Goal: Find specific page/section: Find specific page/section

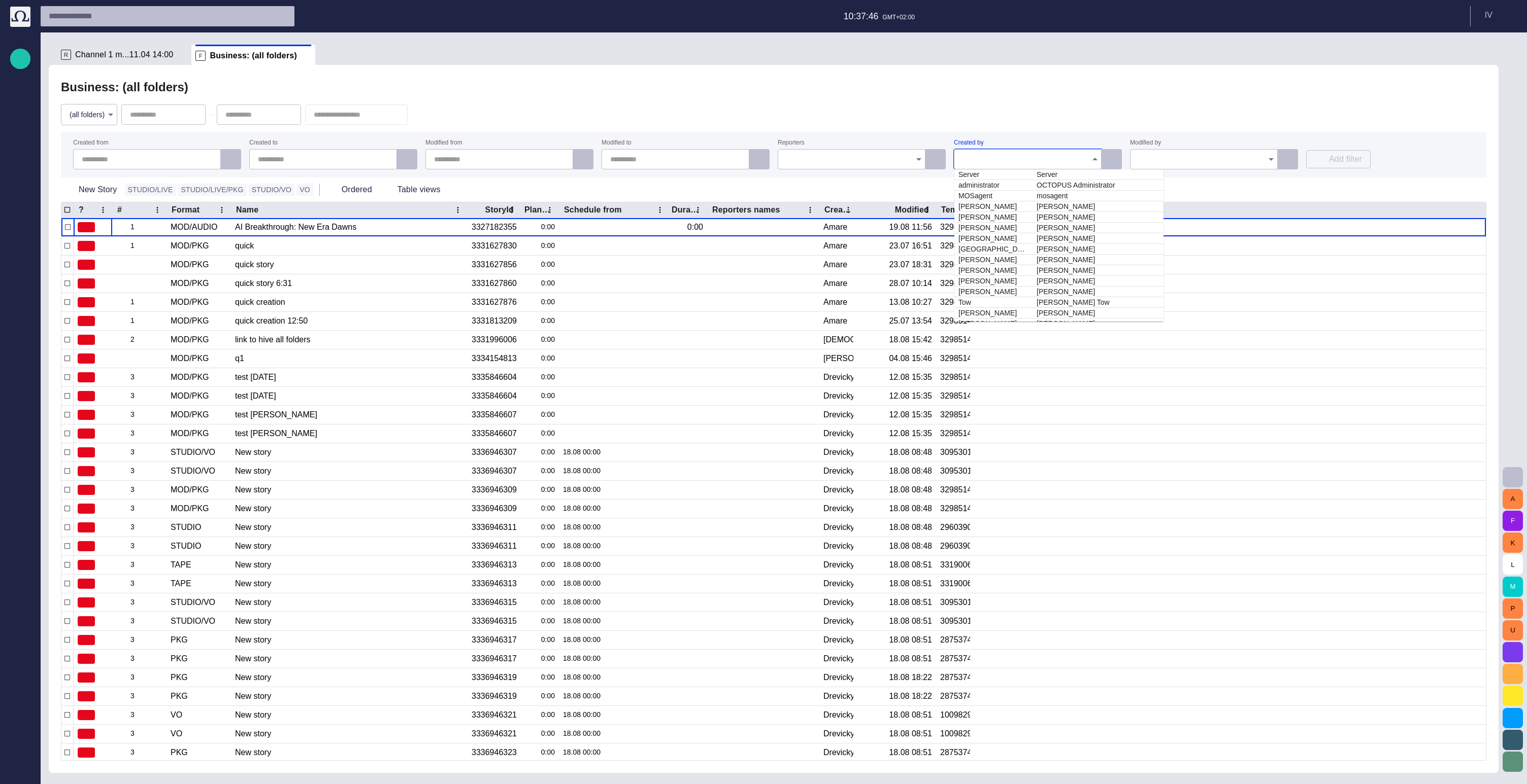
click at [1010, 158] on input "Created by" at bounding box center [1024, 159] width 124 height 10
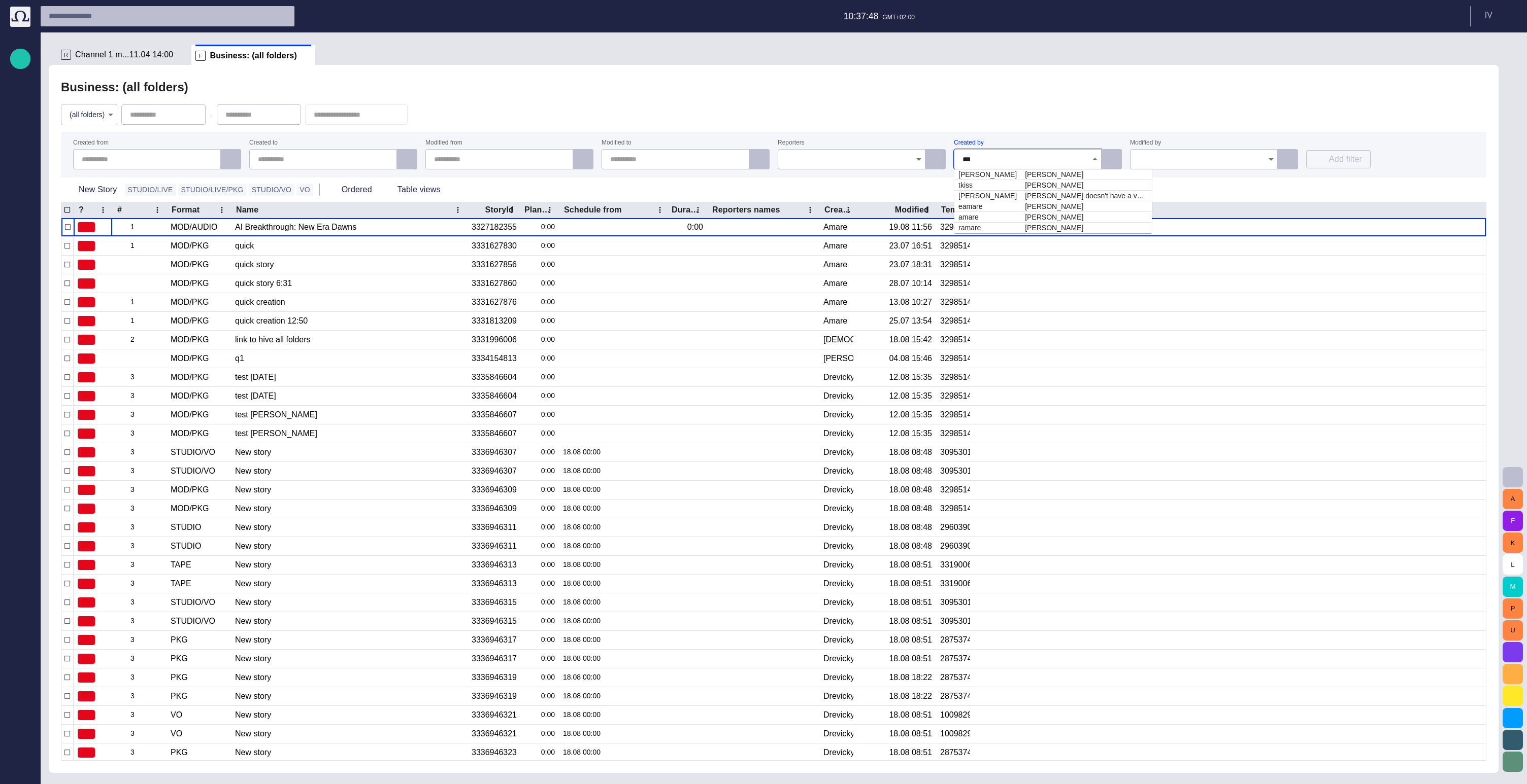
type input "****"
click at [1002, 196] on td "ramare" at bounding box center [983, 195] width 59 height 10
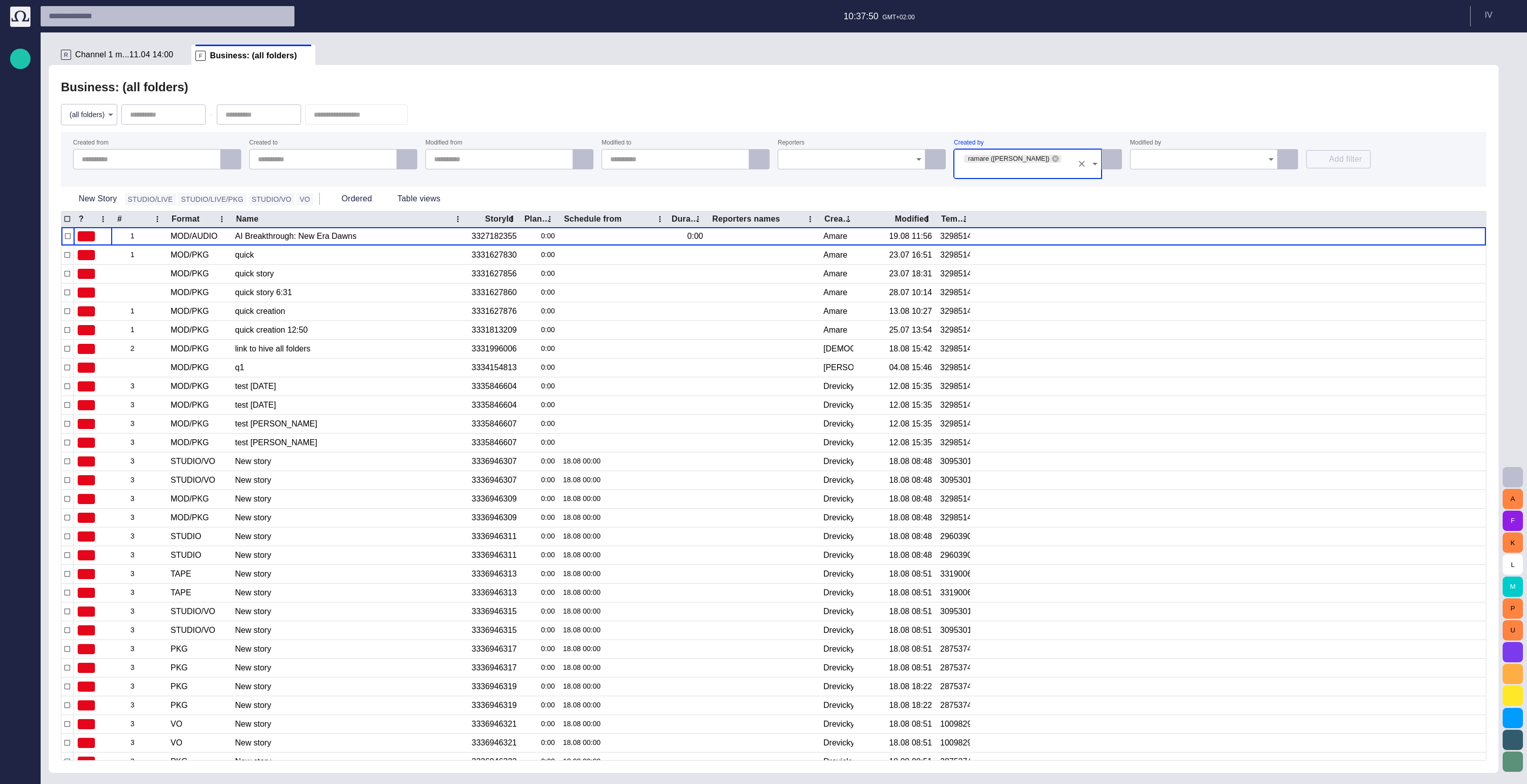
click at [1069, 103] on div "(all folders) *" at bounding box center [773, 114] width 1425 height 34
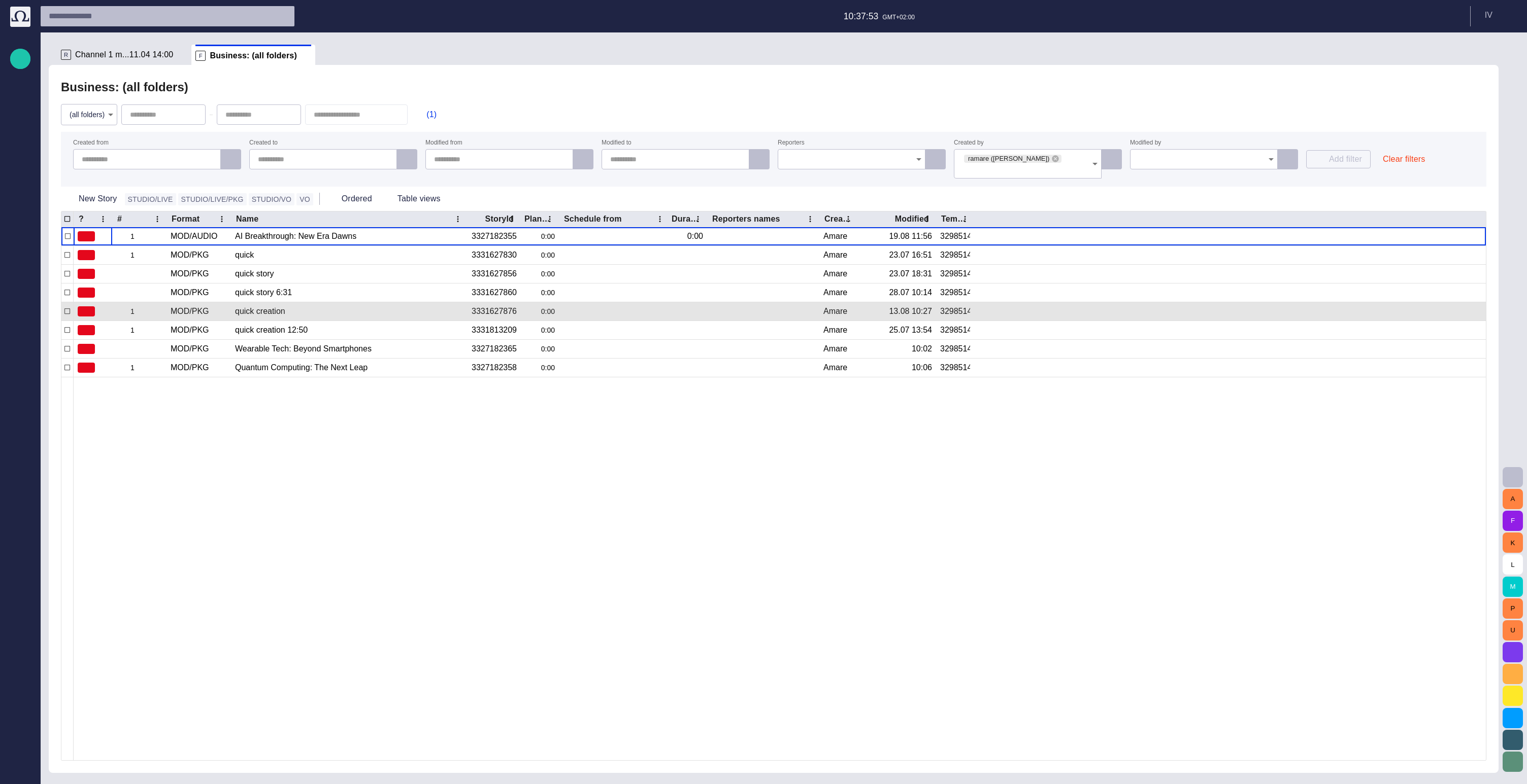
click at [1313, 302] on div at bounding box center [1230, 311] width 512 height 19
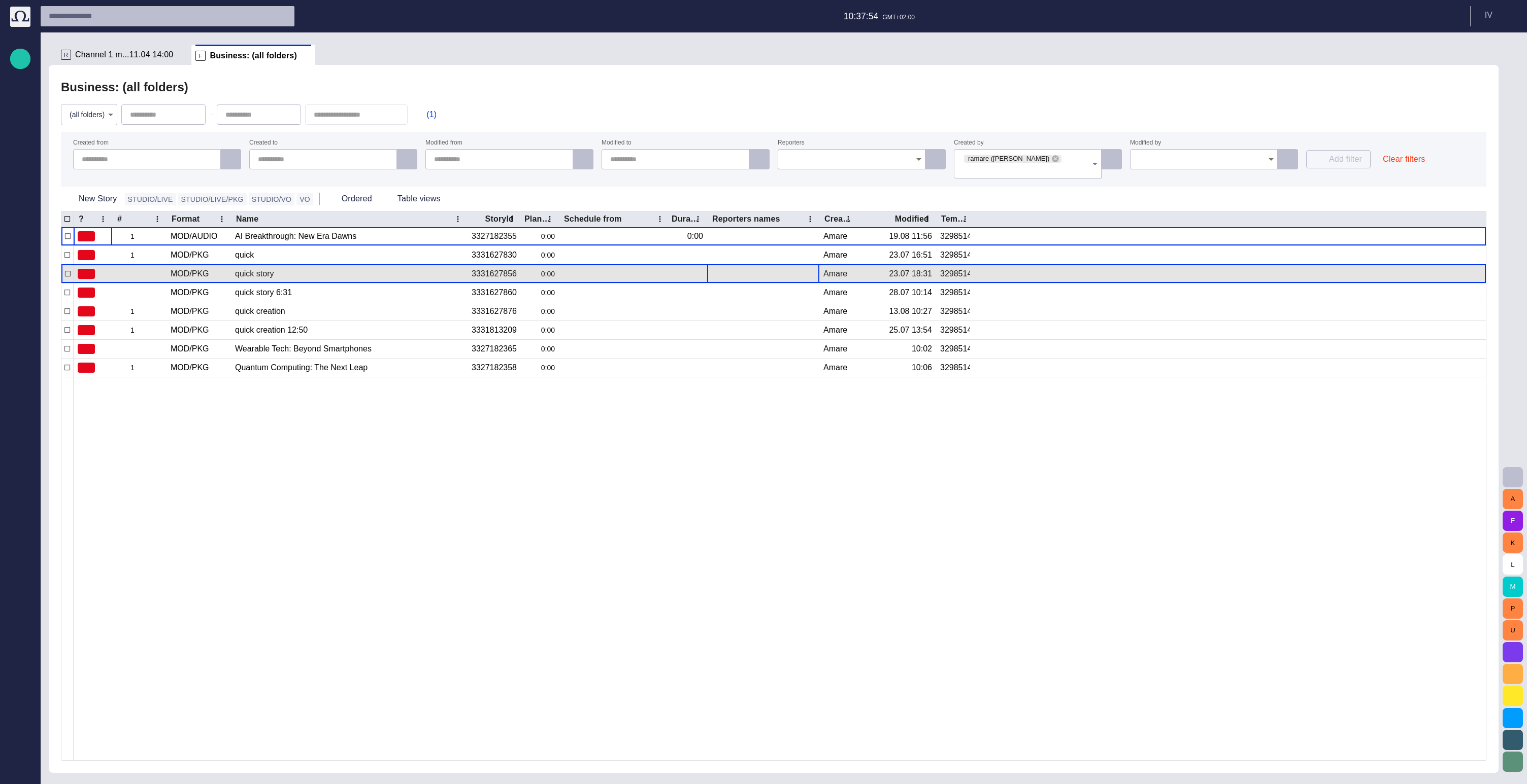
click at [724, 267] on div at bounding box center [763, 274] width 104 height 18
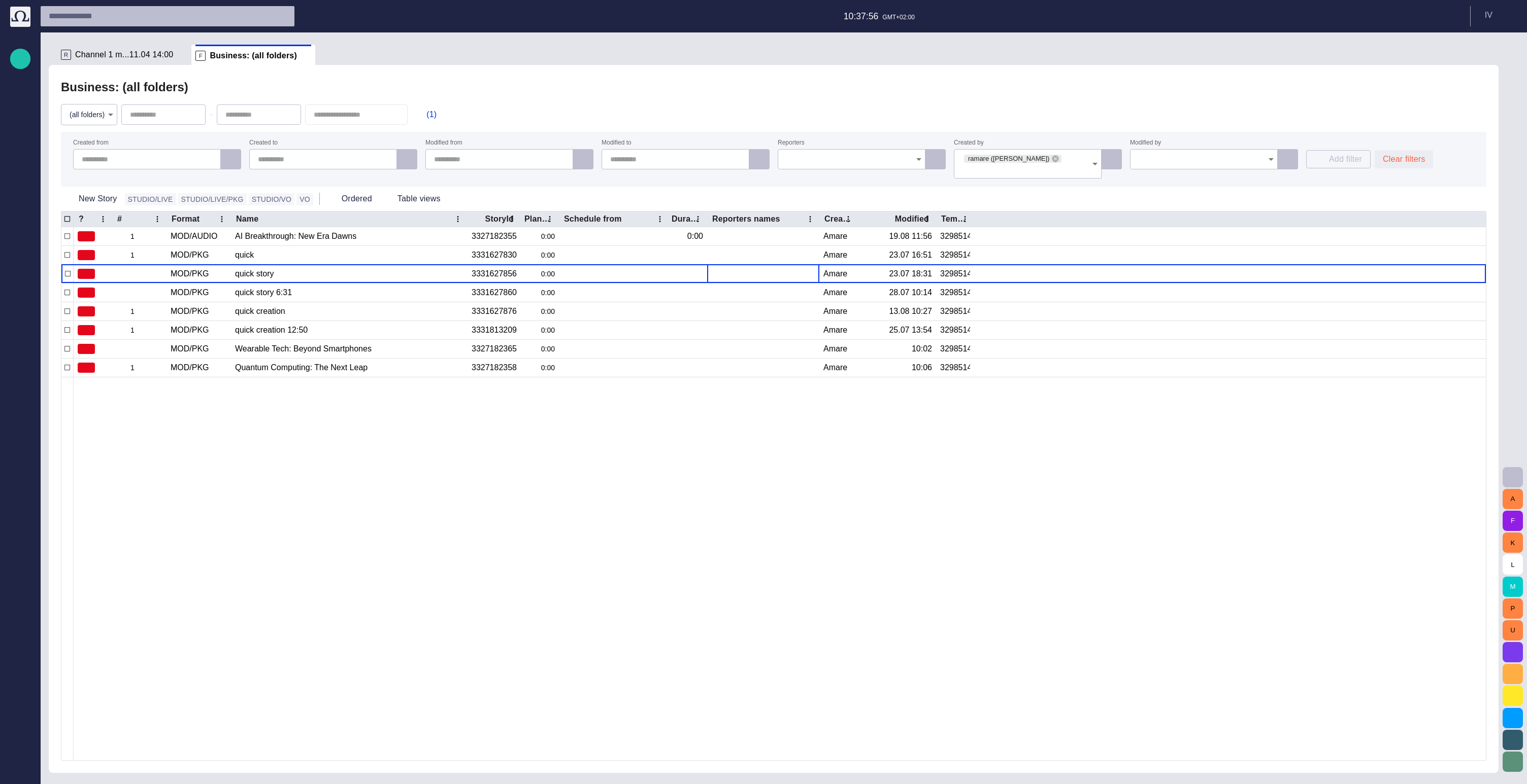
click at [1401, 156] on button "Clear filters" at bounding box center [1403, 159] width 59 height 18
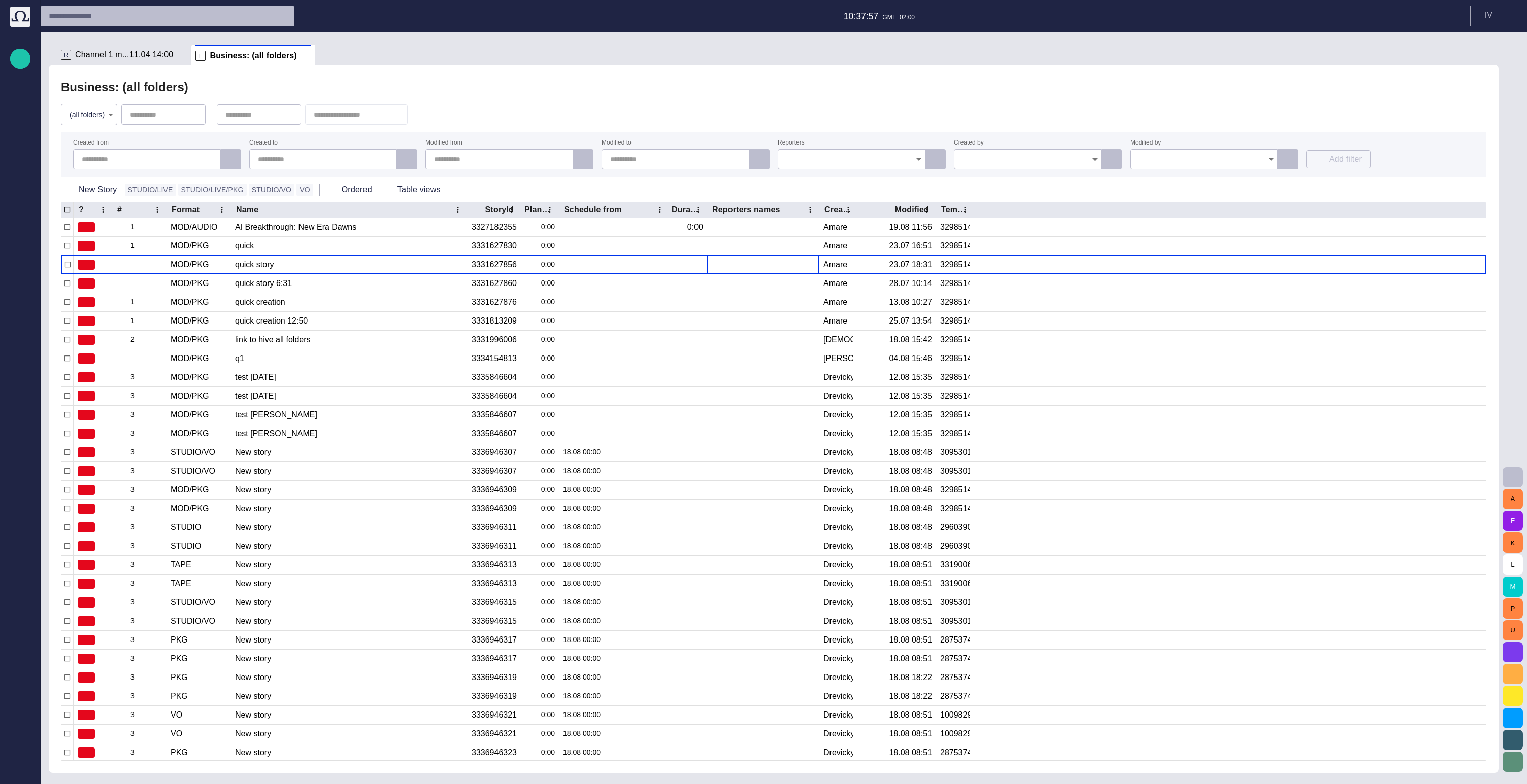
click at [1064, 95] on div "Business: (all folders)" at bounding box center [773, 87] width 1425 height 20
click at [301, 55] on span at bounding box center [306, 56] width 10 height 10
